Goal: Transaction & Acquisition: Purchase product/service

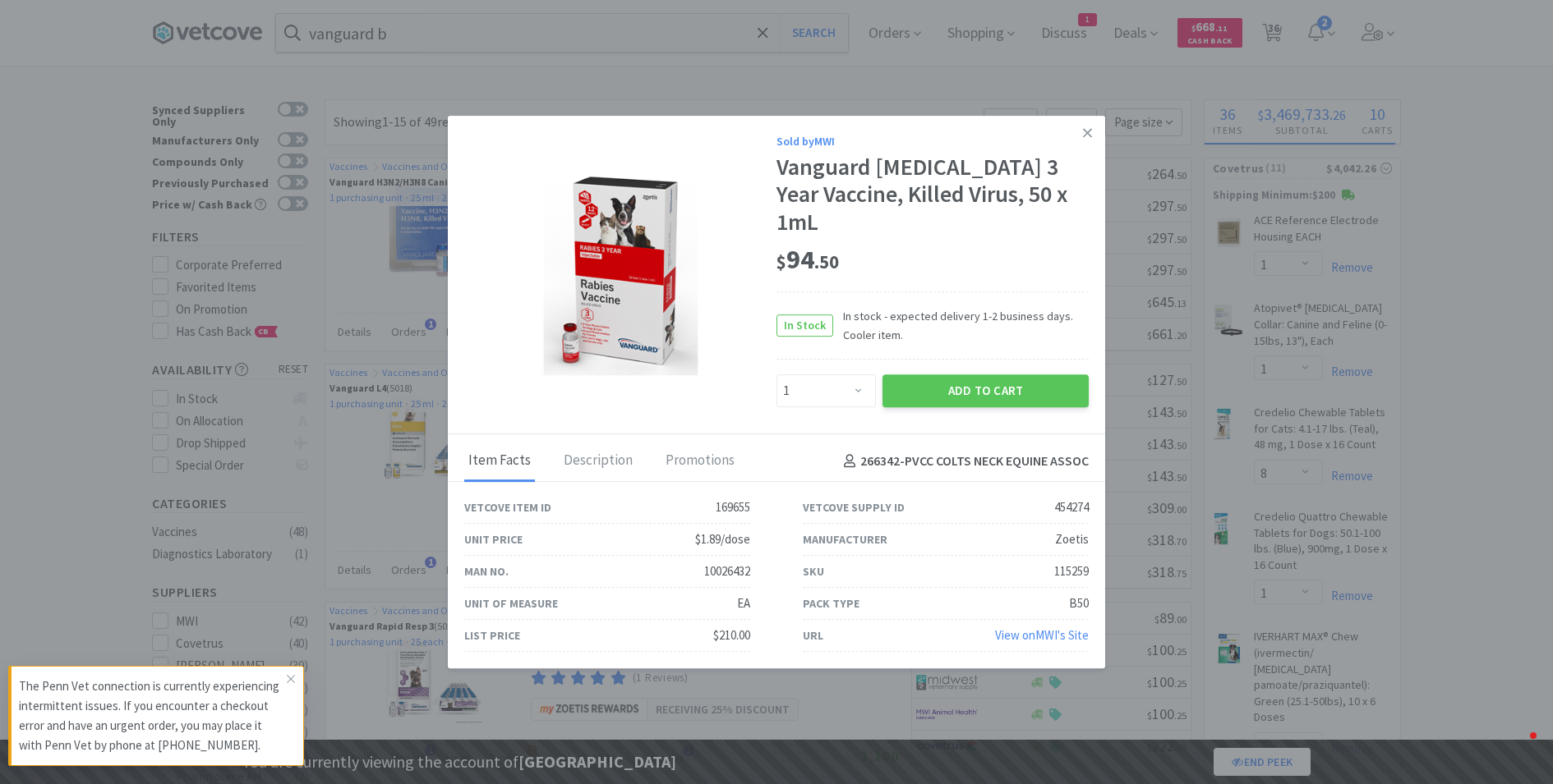
select select "1"
select select "8"
select select "1"
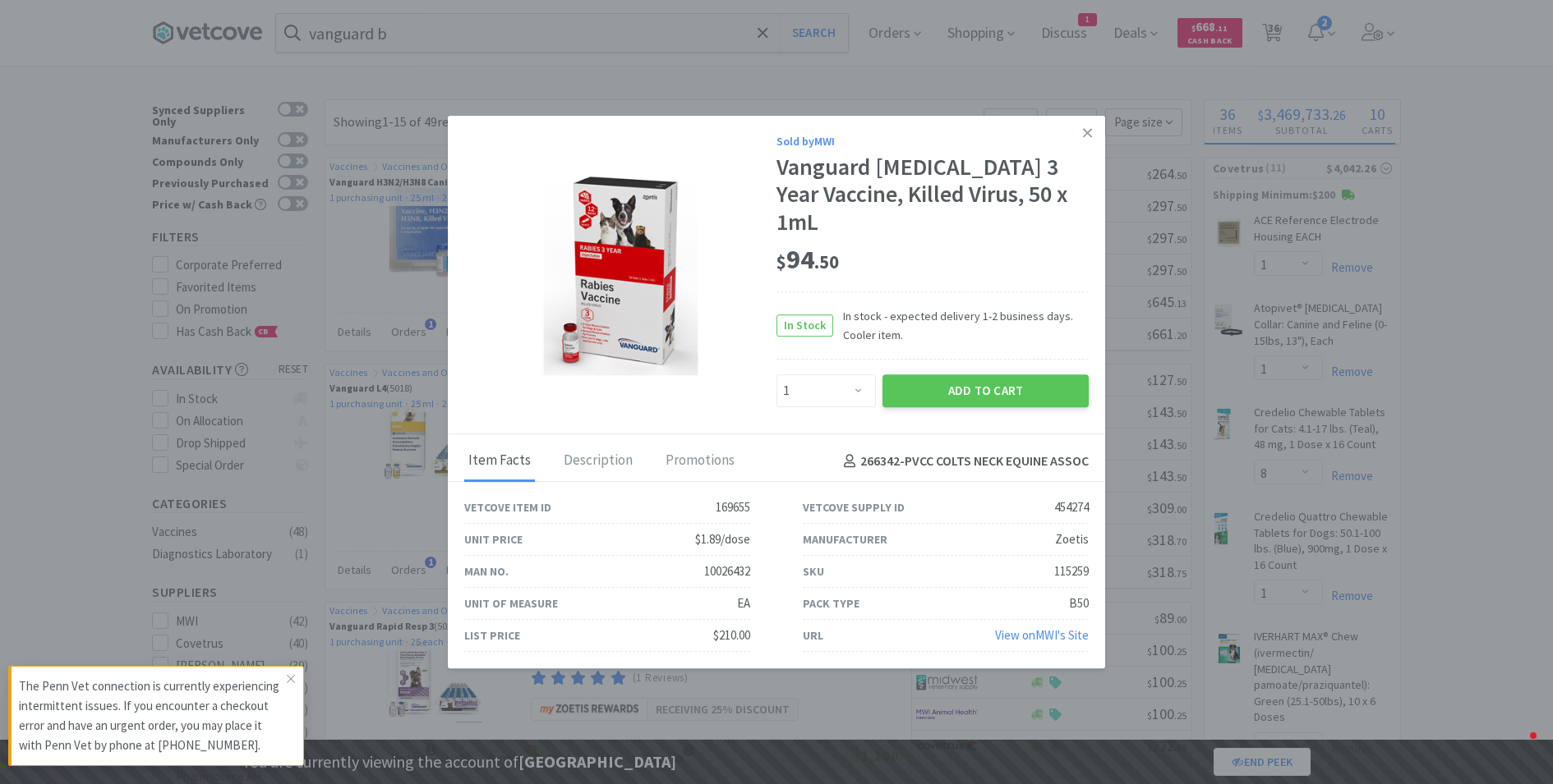
select select "1"
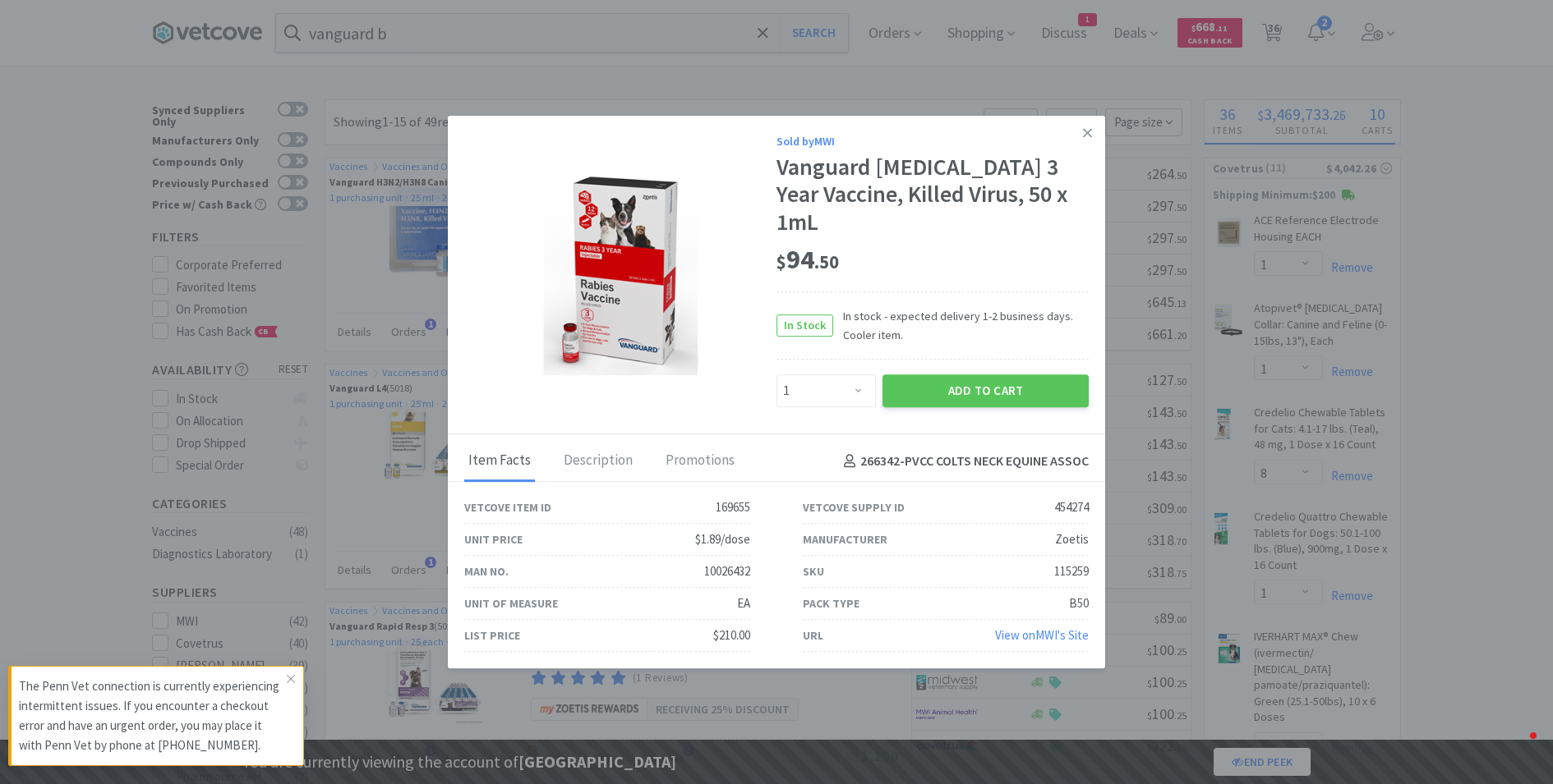
select select "2"
select select "1"
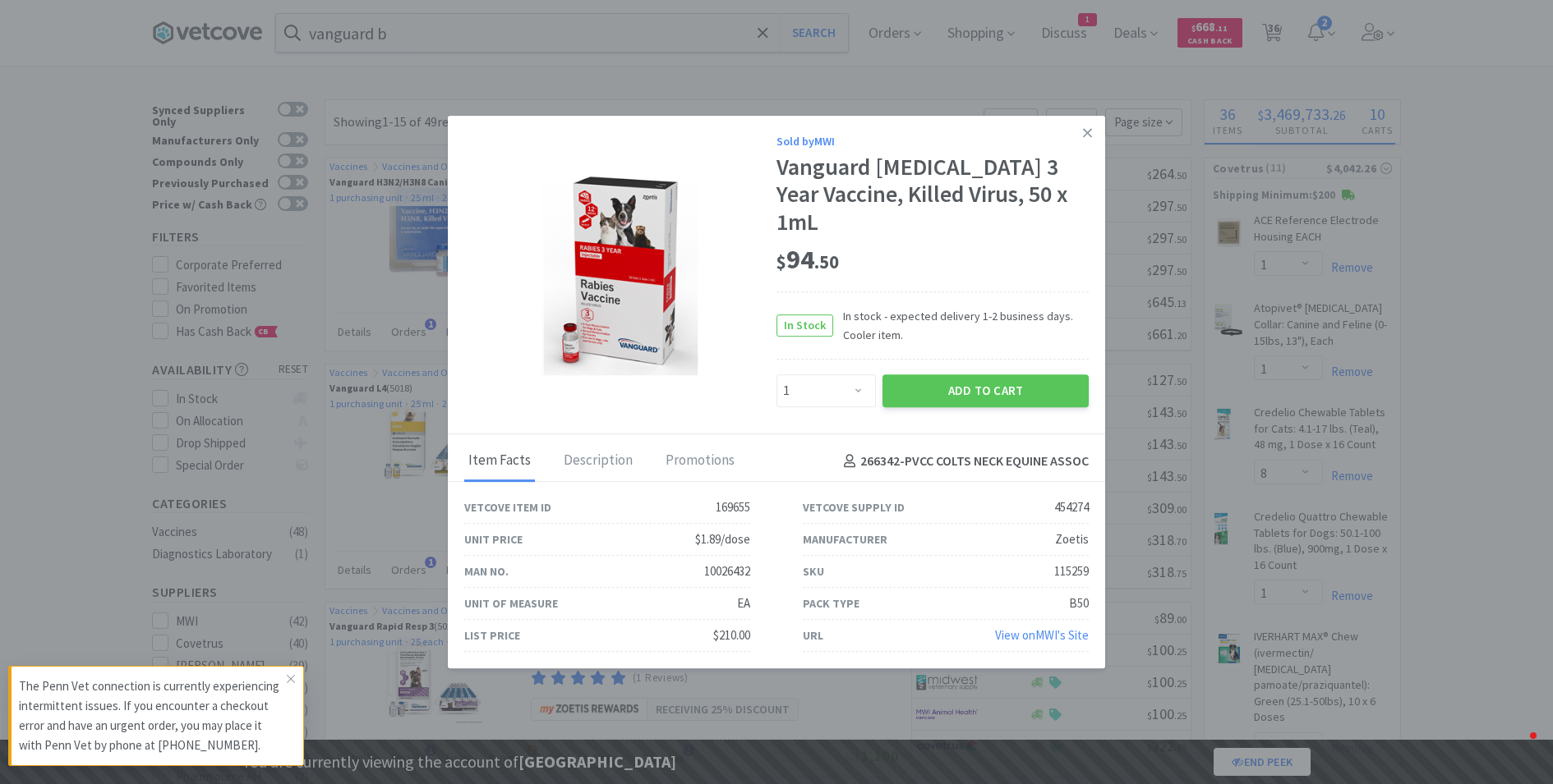
select select "2"
select select "1"
select select "2"
select select "1"
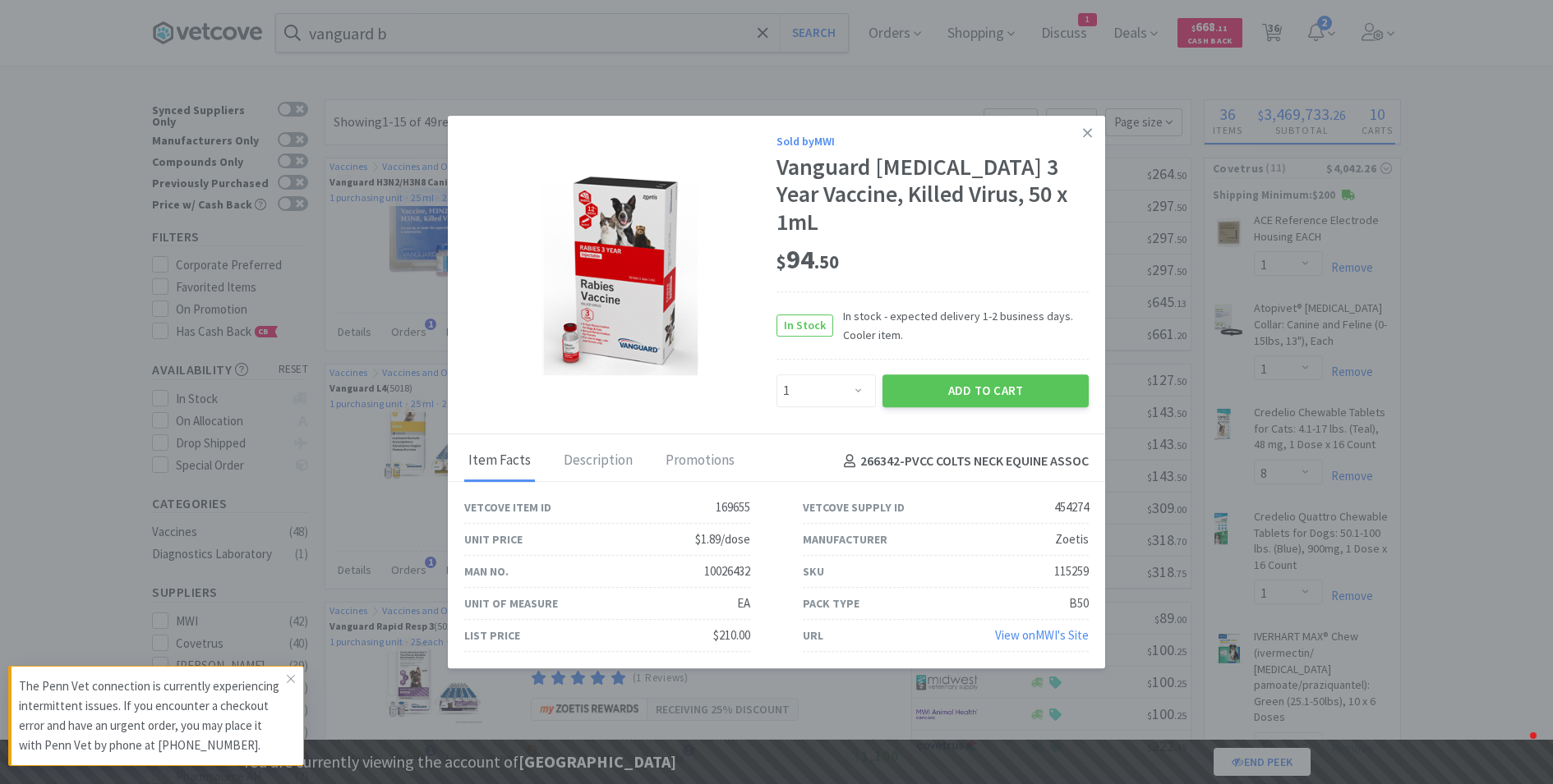
select select "1"
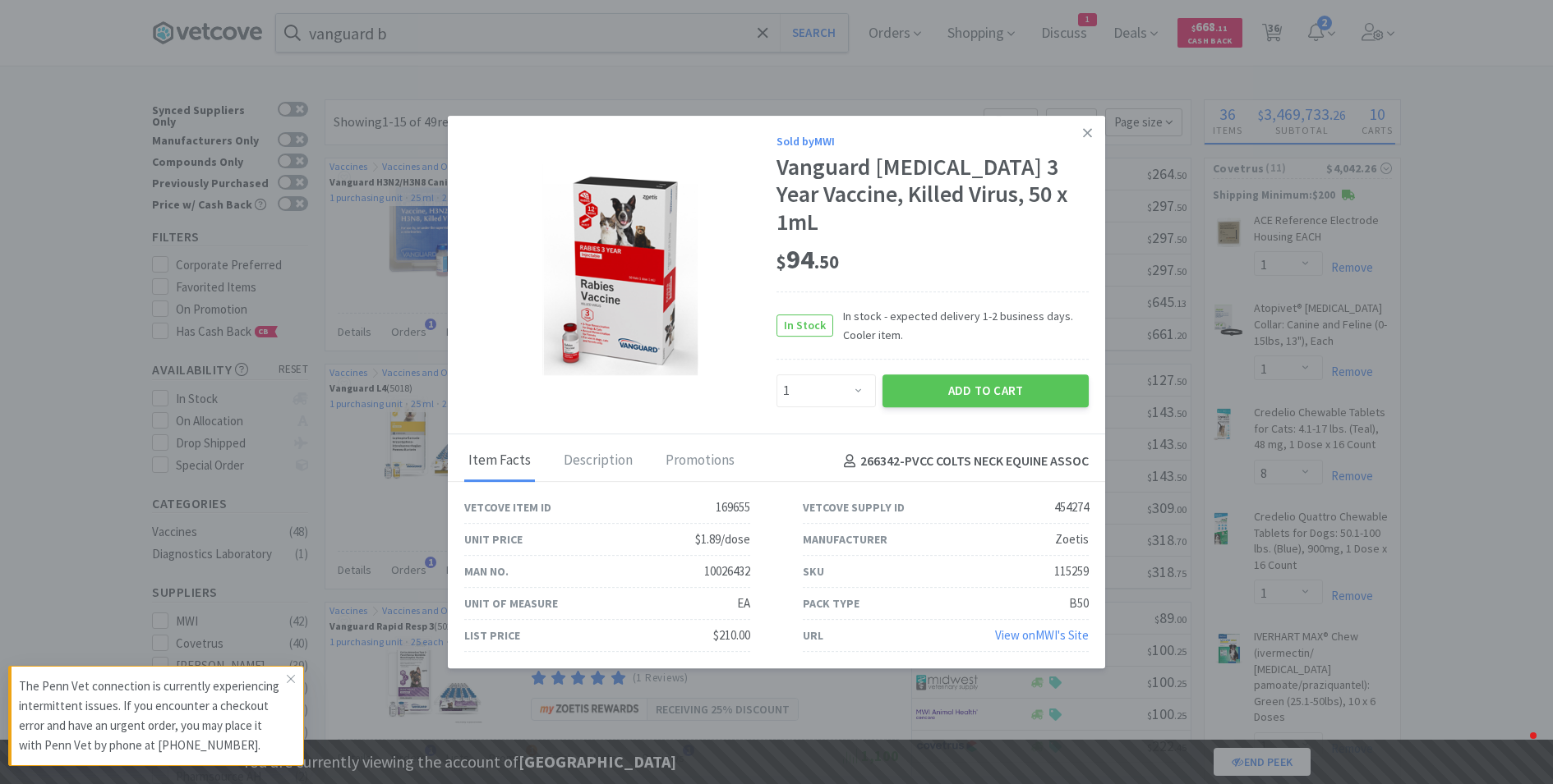
select select "3"
select select "2"
select select "3"
select select "1"
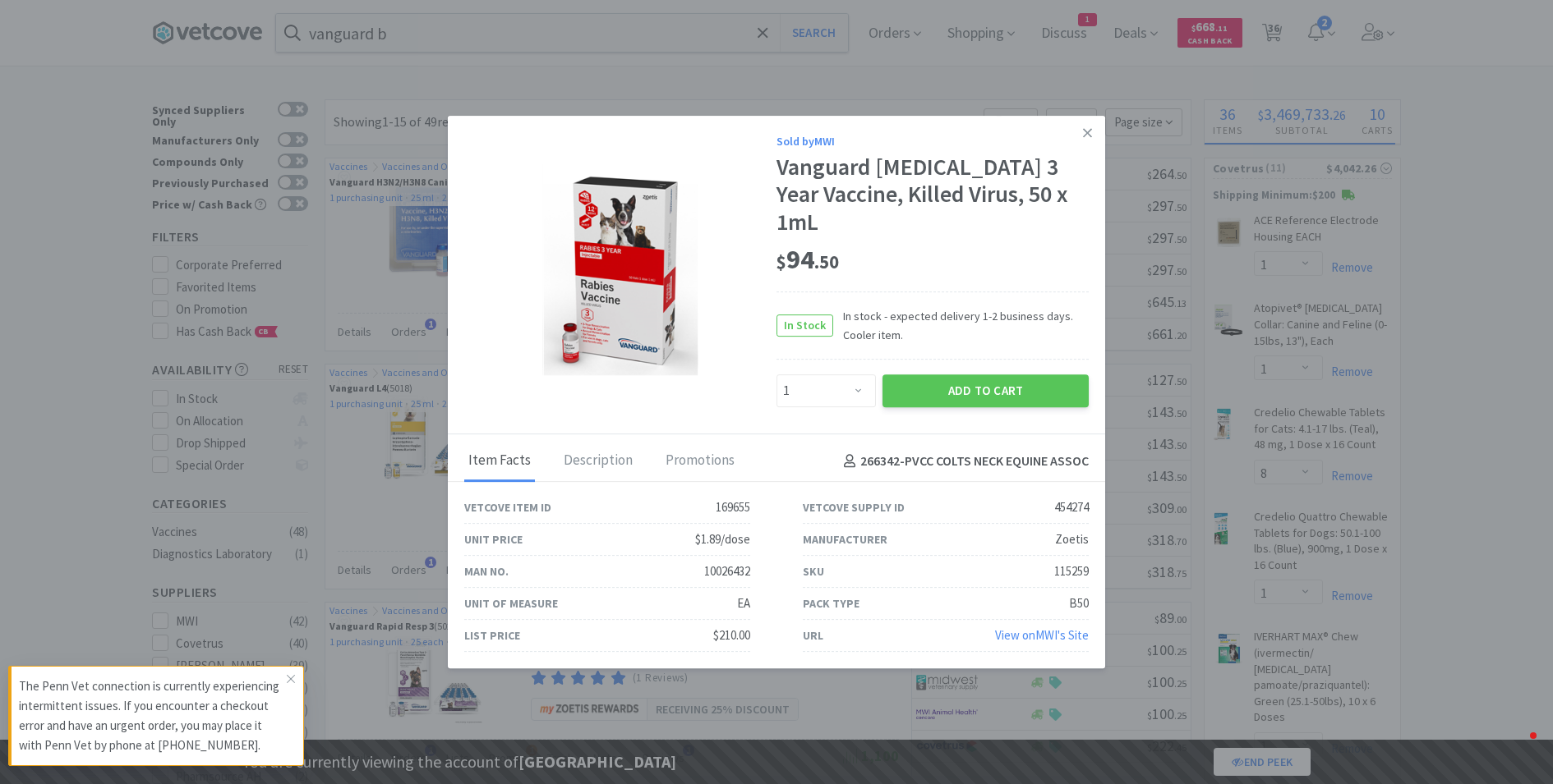
select select "1"
select select "99999"
select select "1"
select select "99975"
select select "99999"
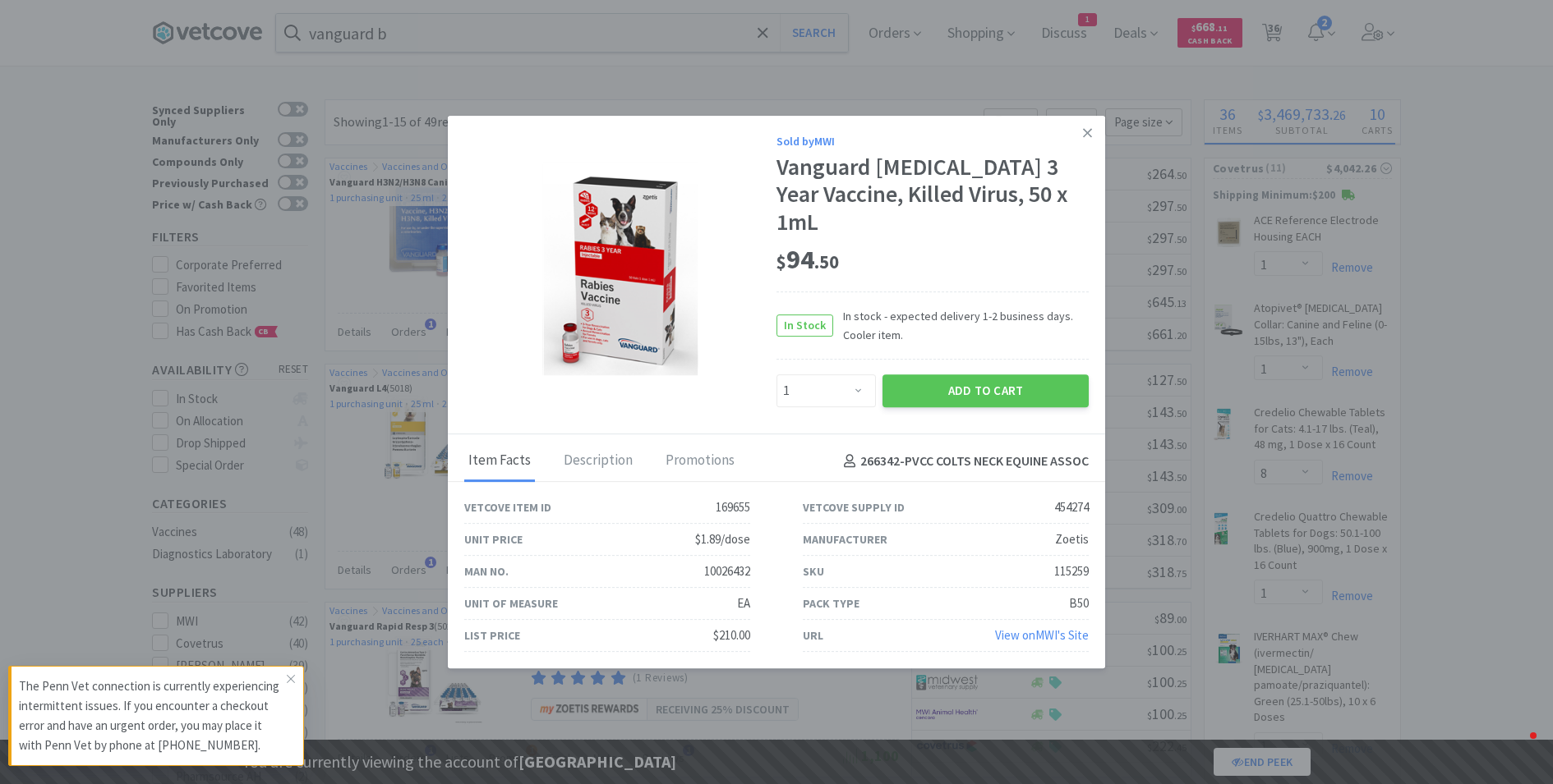
select select "3"
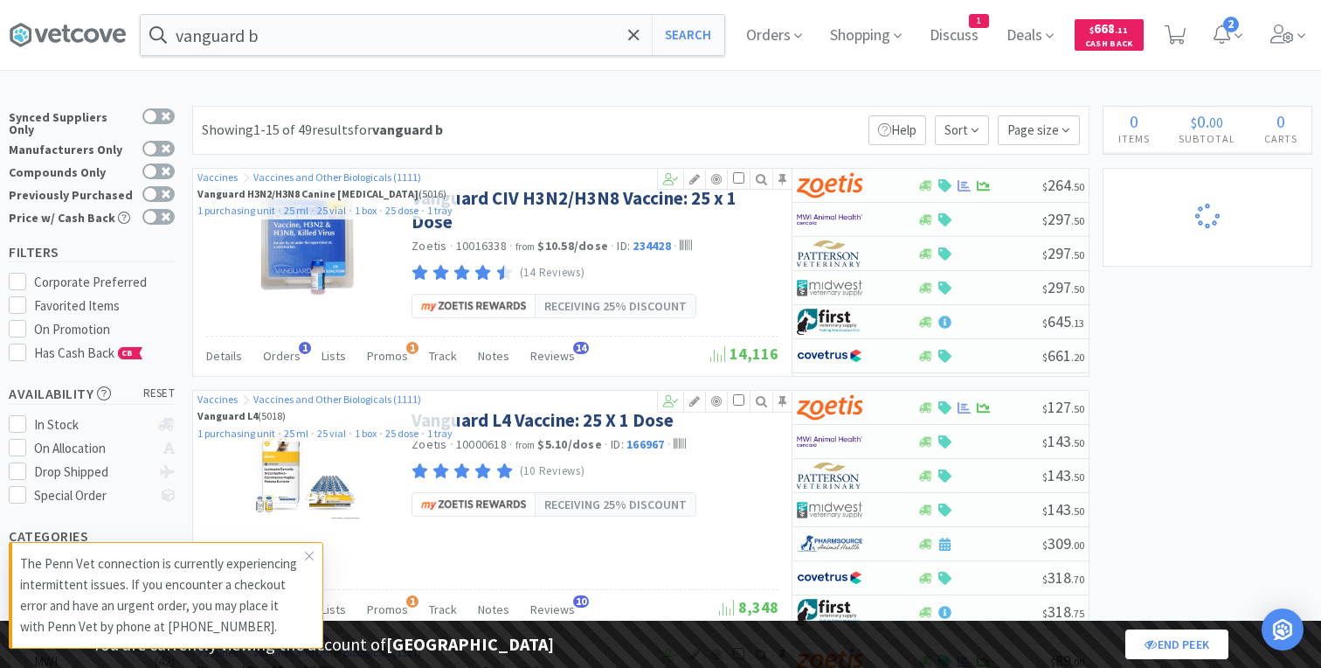
select select "1"
select select "8"
select select "1"
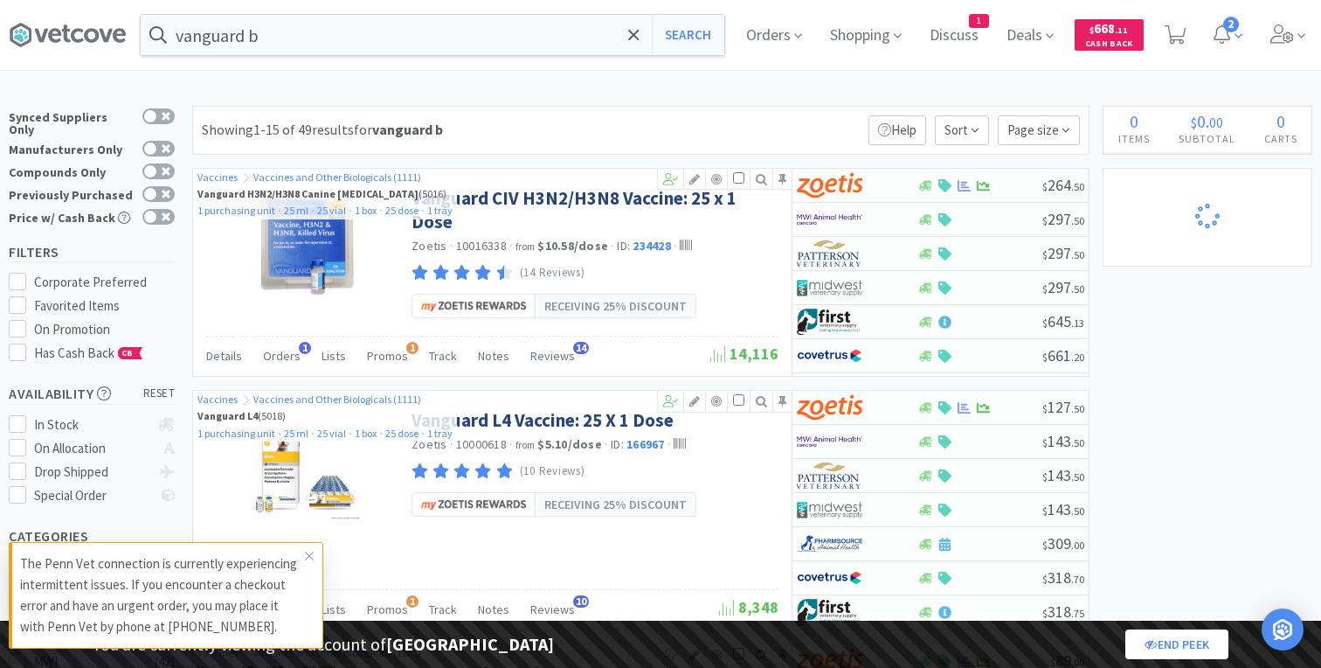
select select "1"
select select "2"
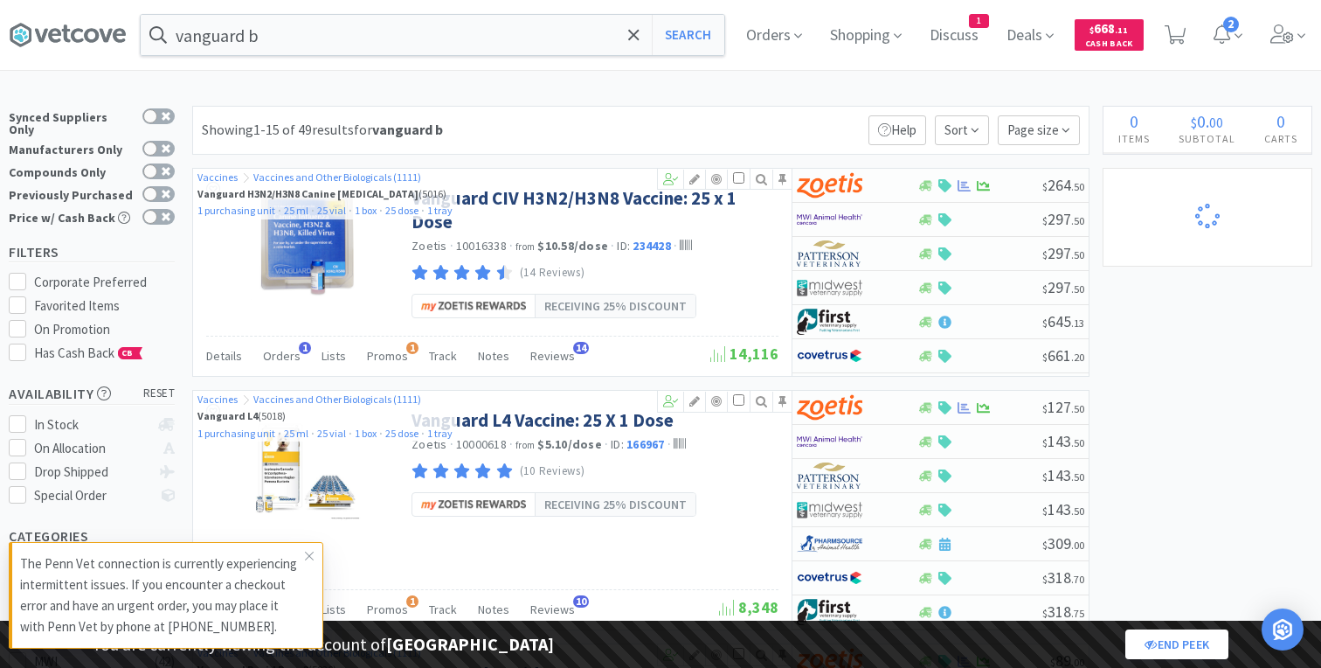
select select "2"
select select "1"
select select "2"
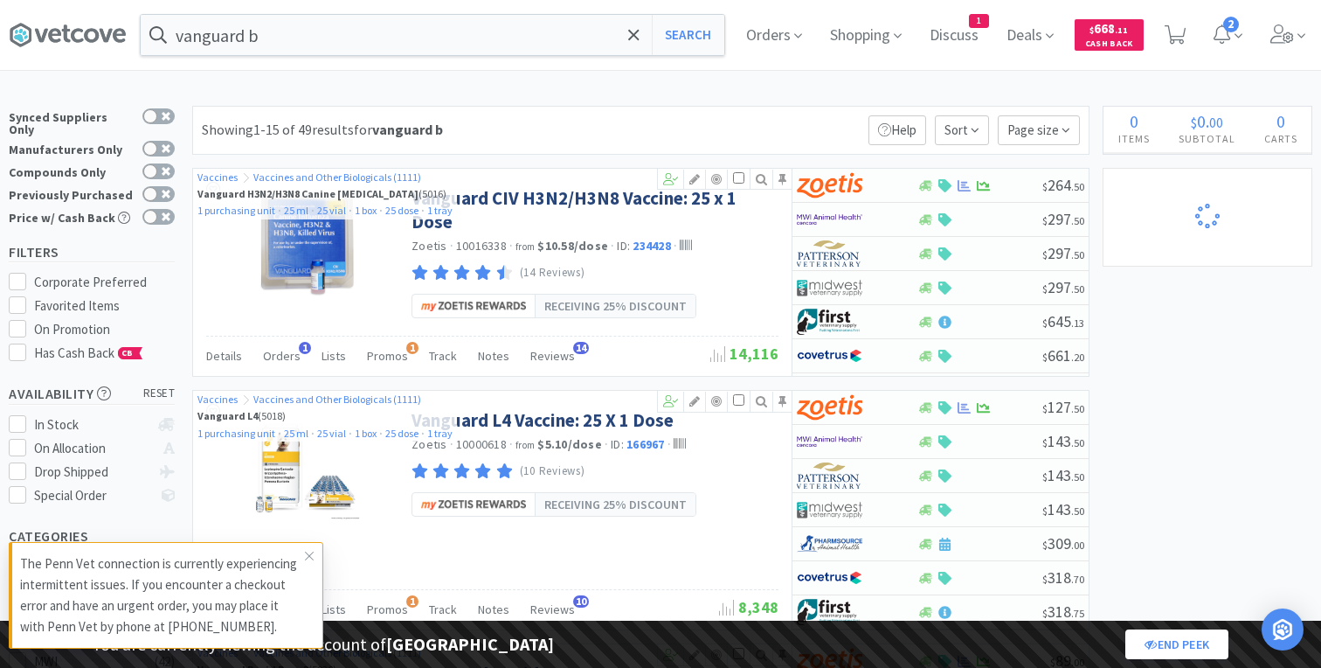
select select "1"
select select "2"
select select "1"
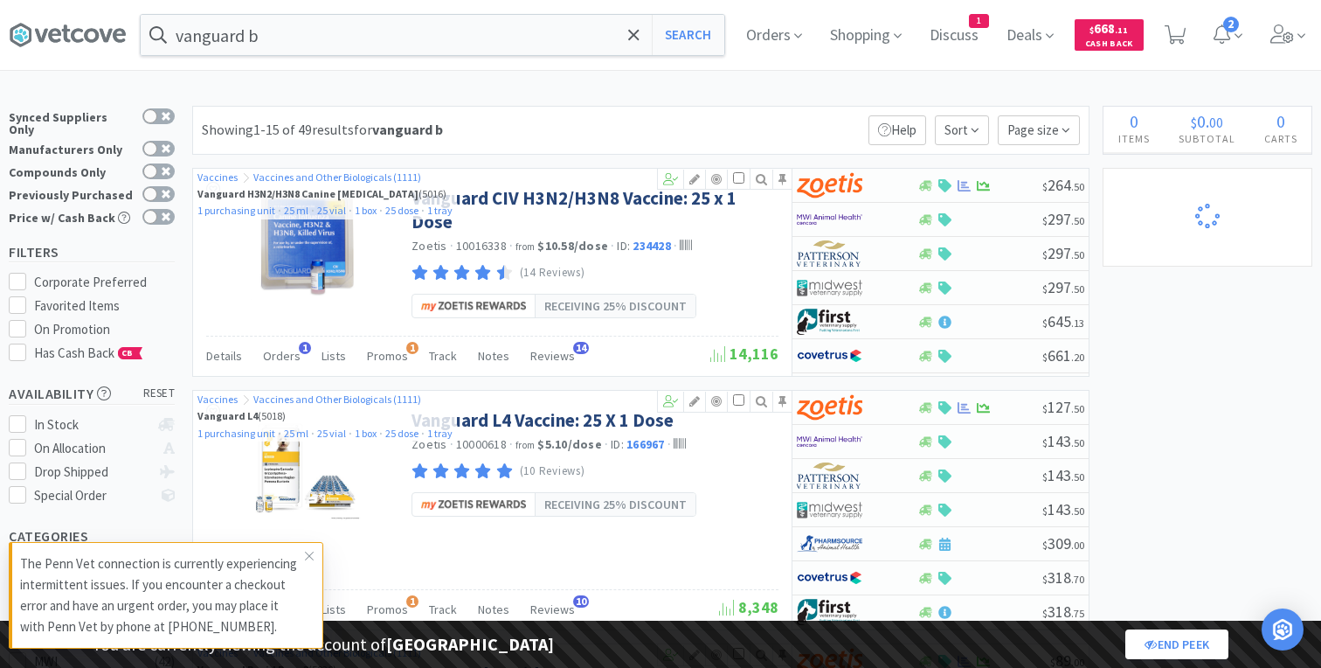
select select "1"
select select "3"
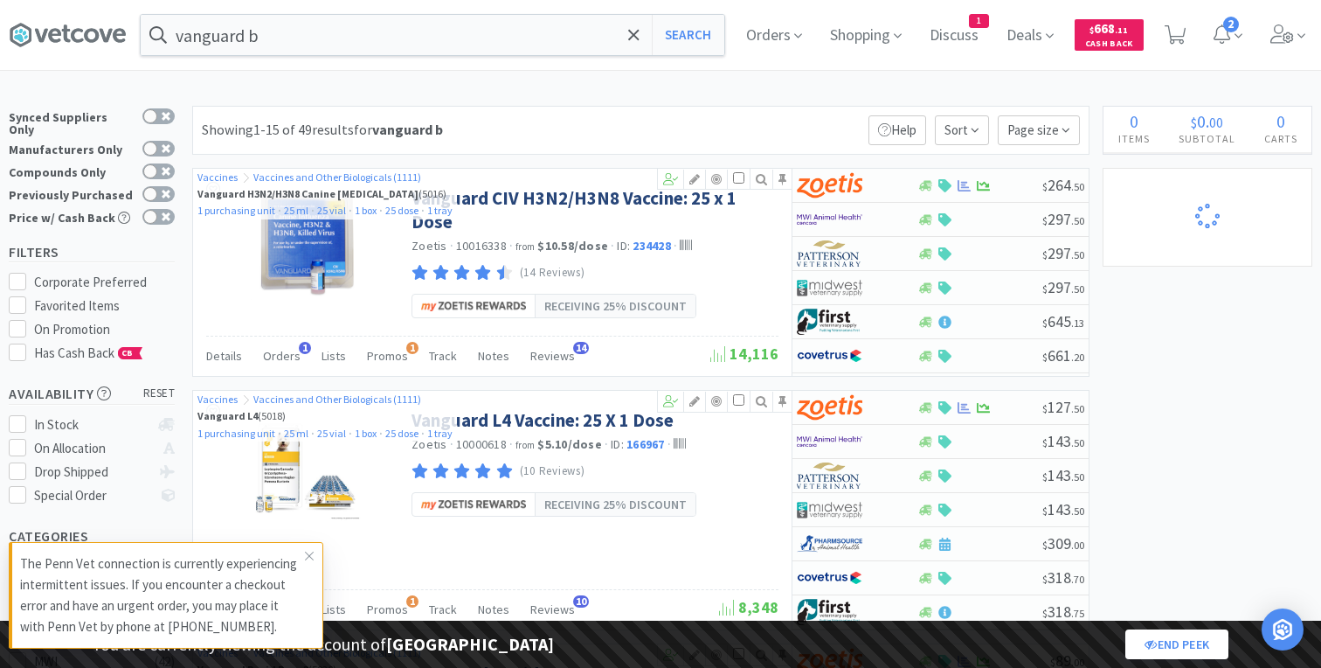
select select "2"
select select "3"
select select "1"
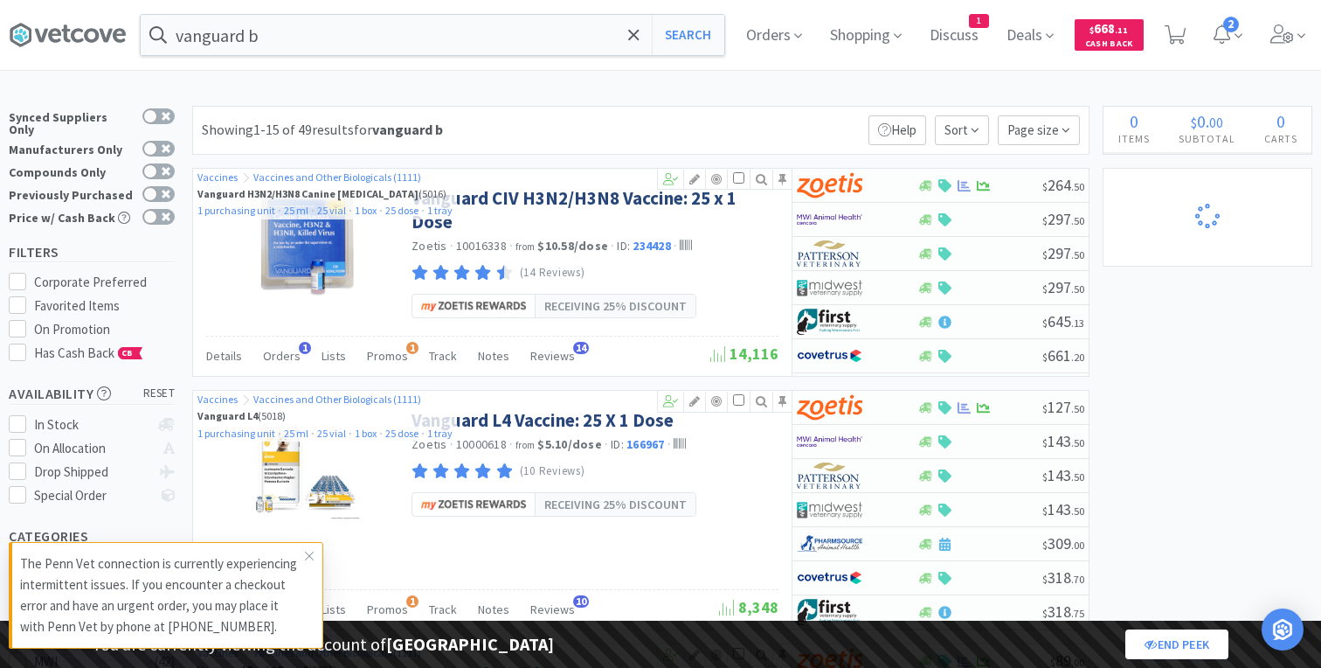
select select "99999"
select select "1"
select select "99975"
select select "99999"
select select "3"
